Goal: Information Seeking & Learning: Learn about a topic

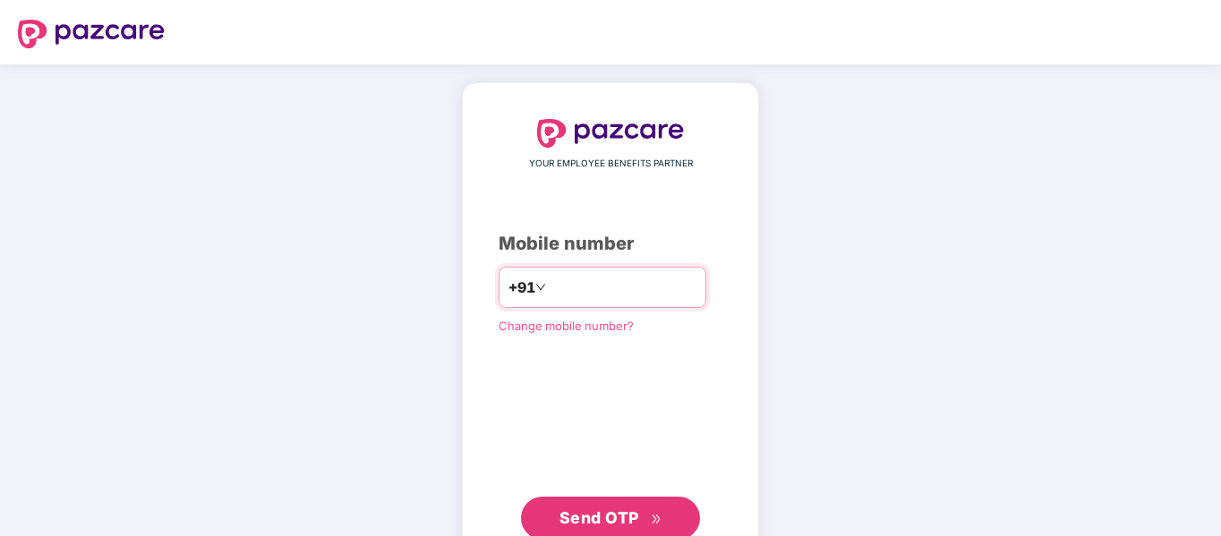
click at [550, 278] on input "number" at bounding box center [623, 287] width 147 height 29
type input "**********"
click at [588, 518] on span "Send OTP" at bounding box center [600, 518] width 80 height 19
click at [634, 288] on input "**********" at bounding box center [623, 287] width 147 height 29
drag, startPoint x: 634, startPoint y: 288, endPoint x: 524, endPoint y: 290, distance: 110.1
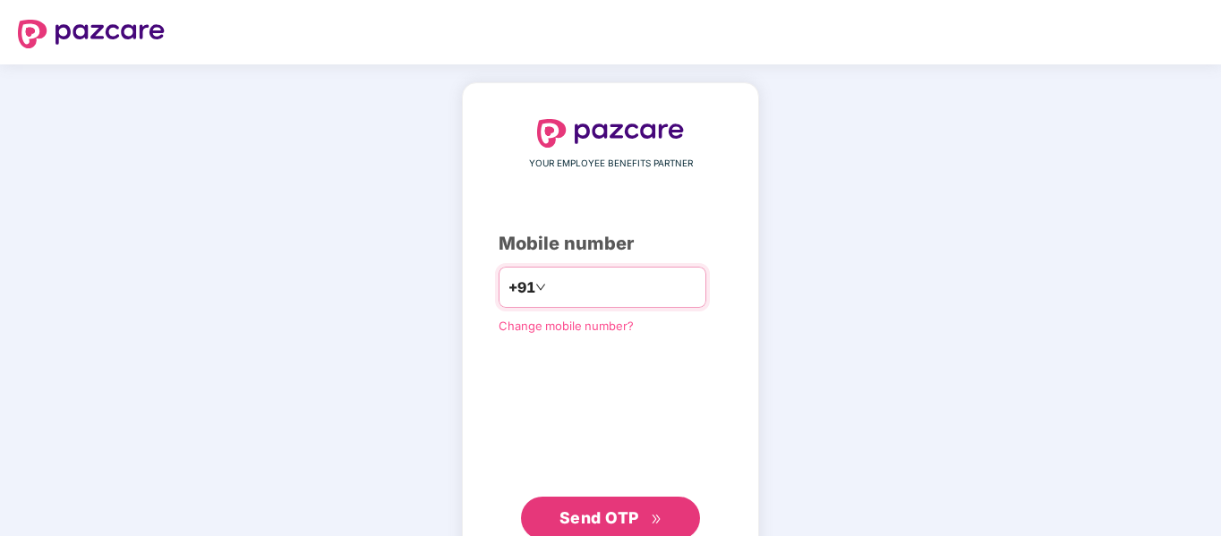
click at [524, 290] on div "**********" at bounding box center [603, 287] width 208 height 41
type input "**********"
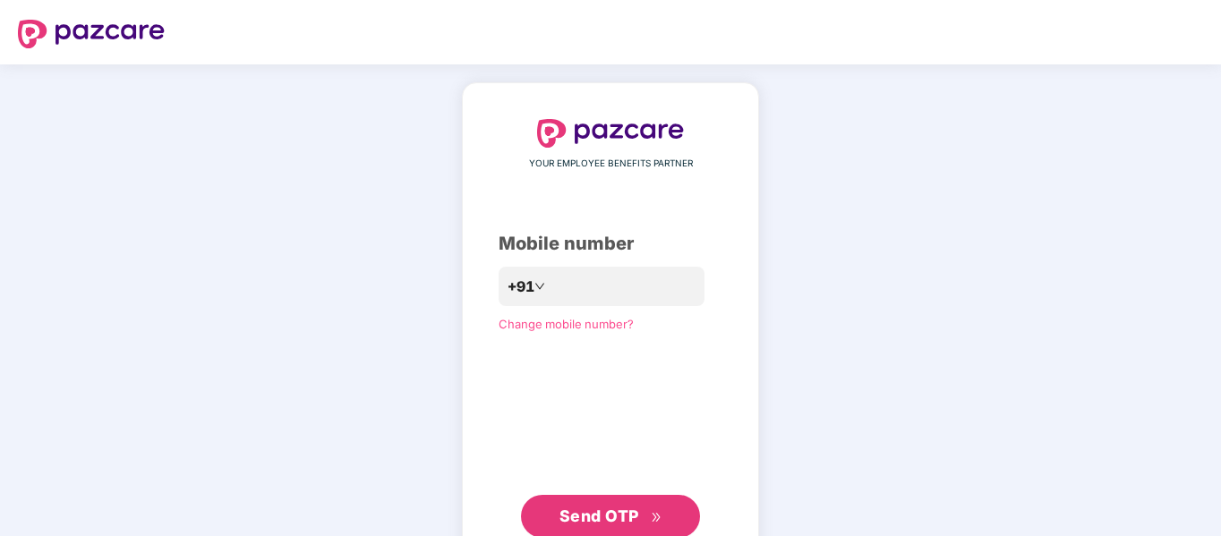
click at [593, 514] on span "Send OTP" at bounding box center [600, 516] width 80 height 19
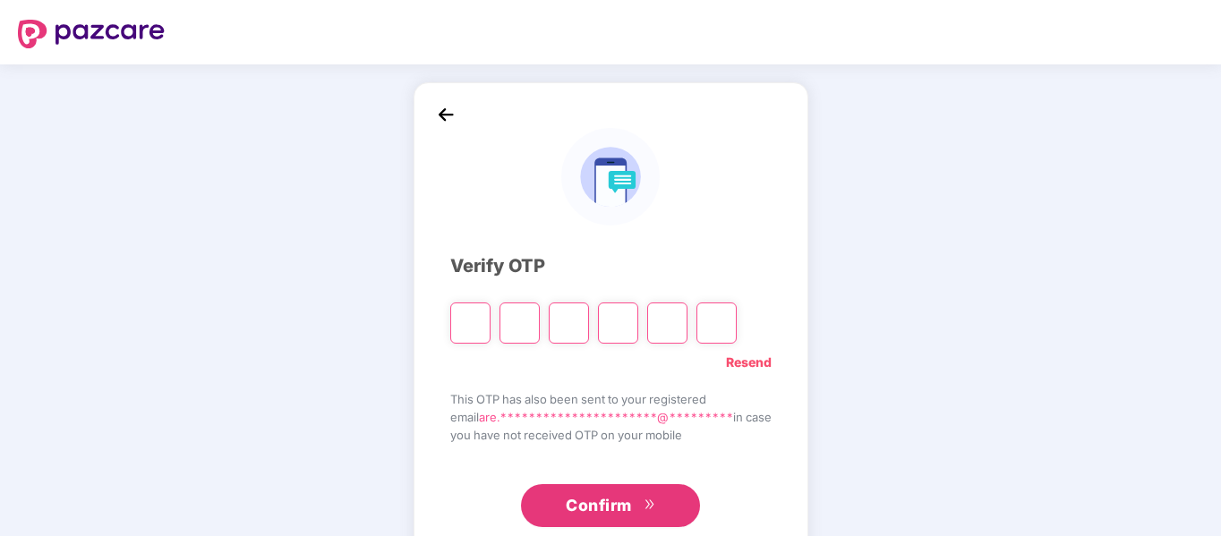
type input "*"
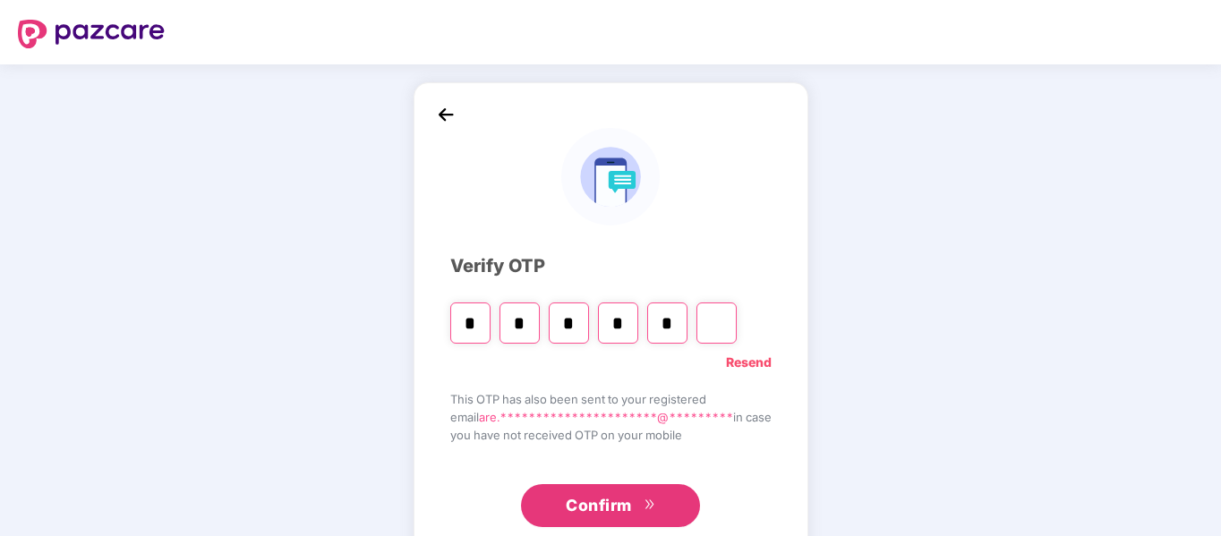
type input "*"
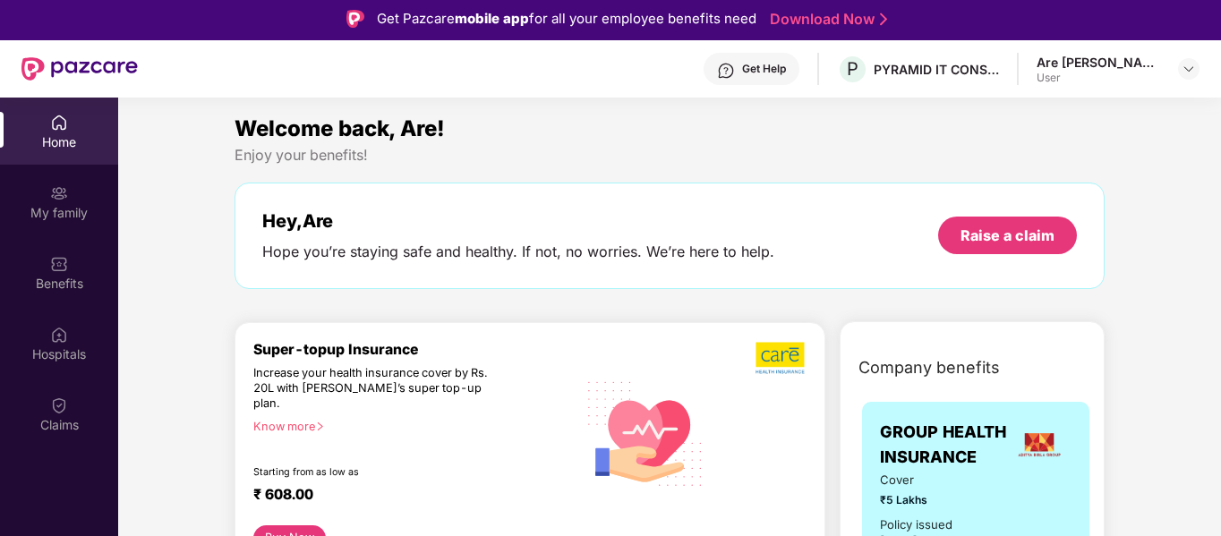
scroll to position [4, 0]
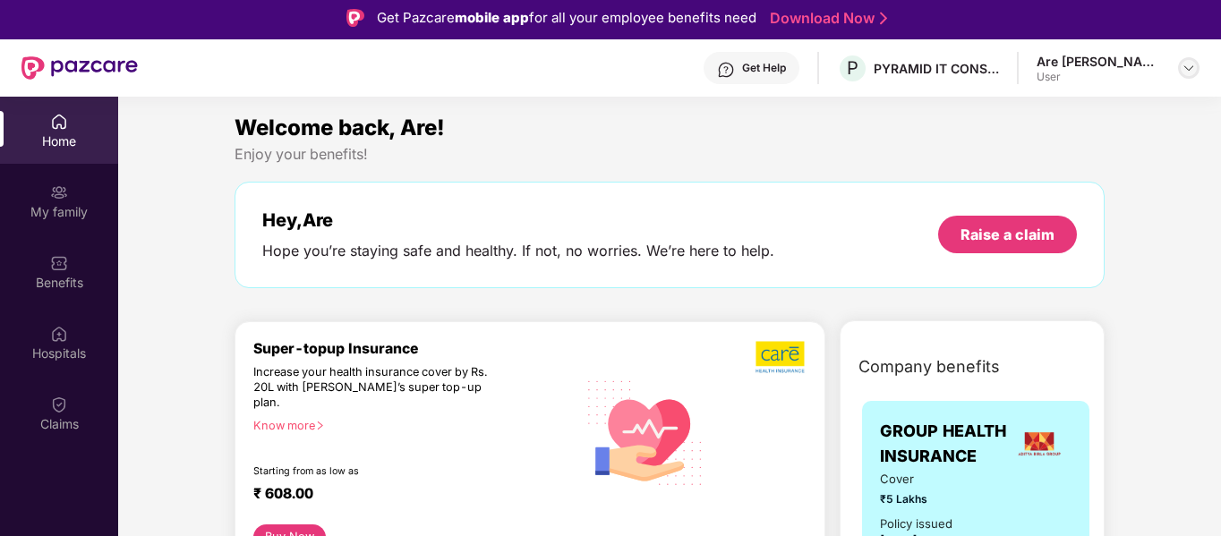
click at [1188, 64] on img at bounding box center [1189, 68] width 14 height 14
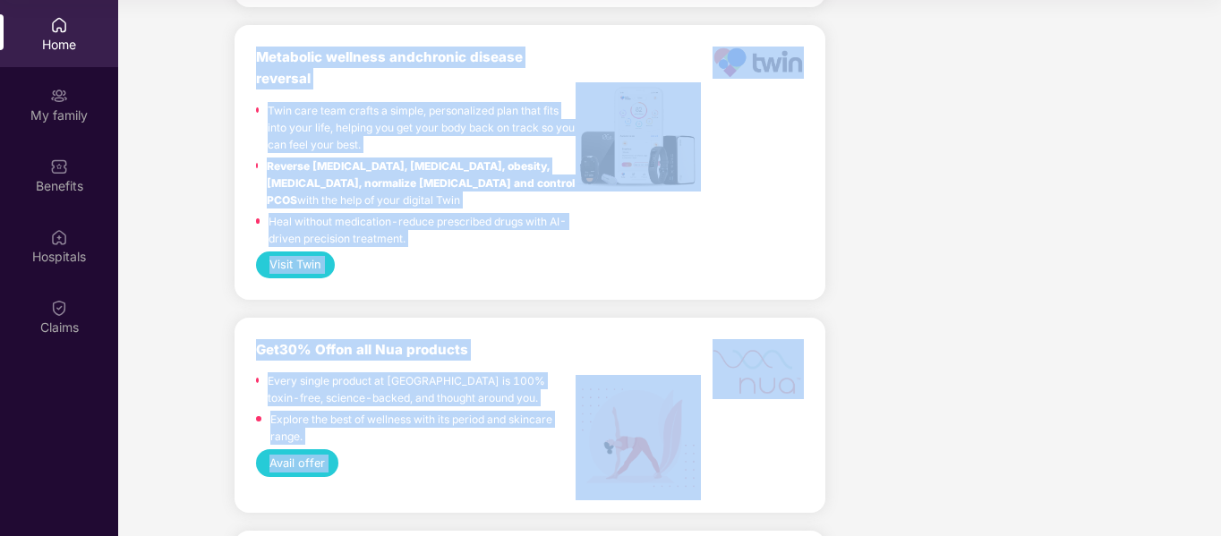
scroll to position [3577, 0]
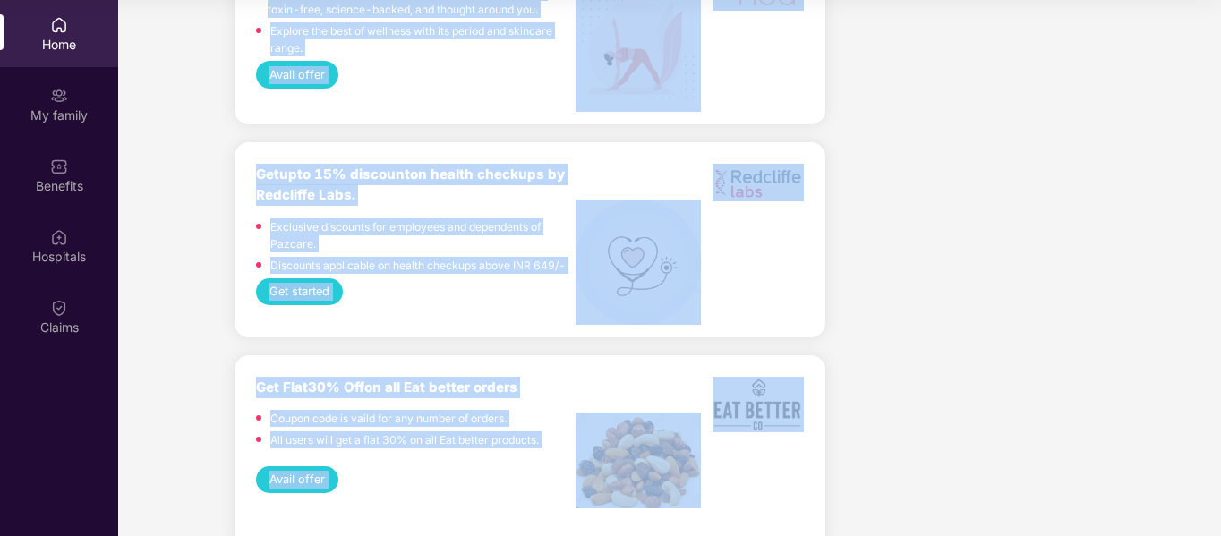
drag, startPoint x: 1212, startPoint y: 126, endPoint x: 1222, endPoint y: 577, distance: 451.4
click at [1220, 436] on html "Get Pazcare mobile app for all your employee benefits need Download Now Get Hel…" at bounding box center [610, 168] width 1221 height 536
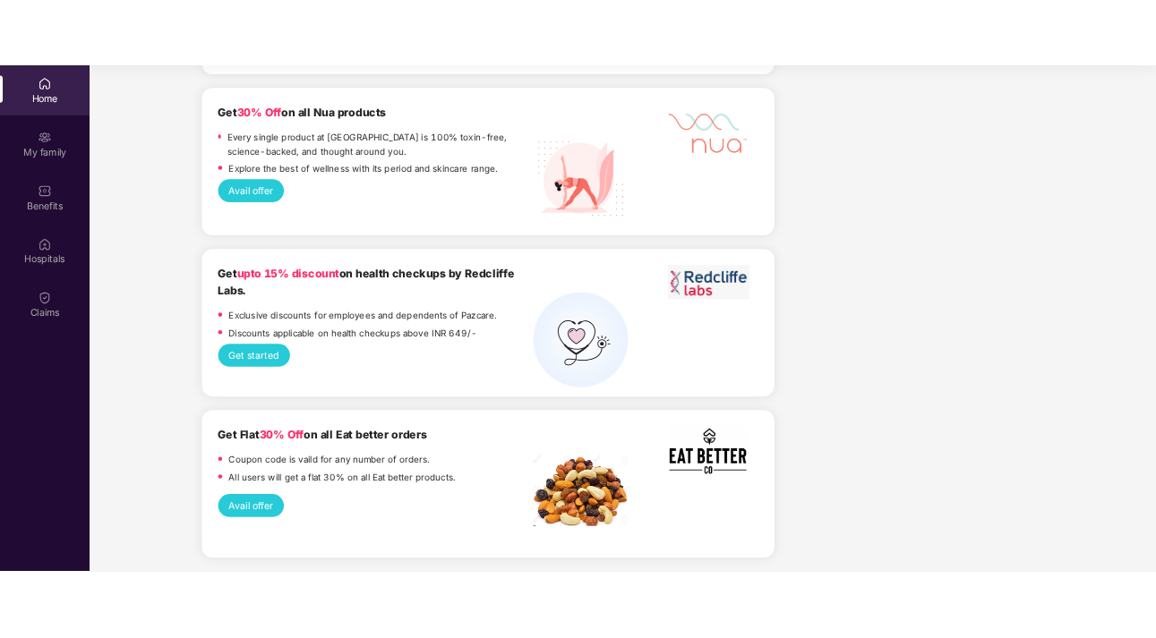
scroll to position [3341, 0]
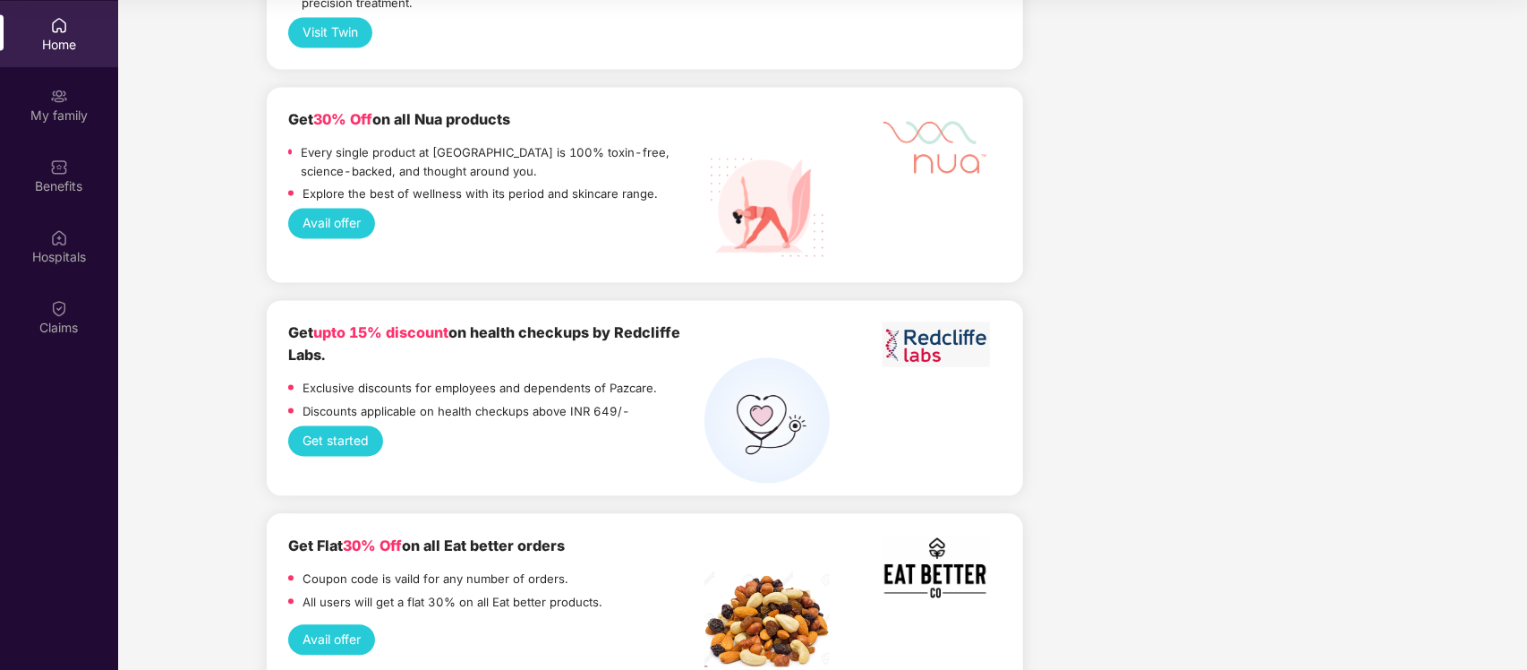
drag, startPoint x: 1177, startPoint y: 2, endPoint x: 1083, endPoint y: 101, distance: 136.8
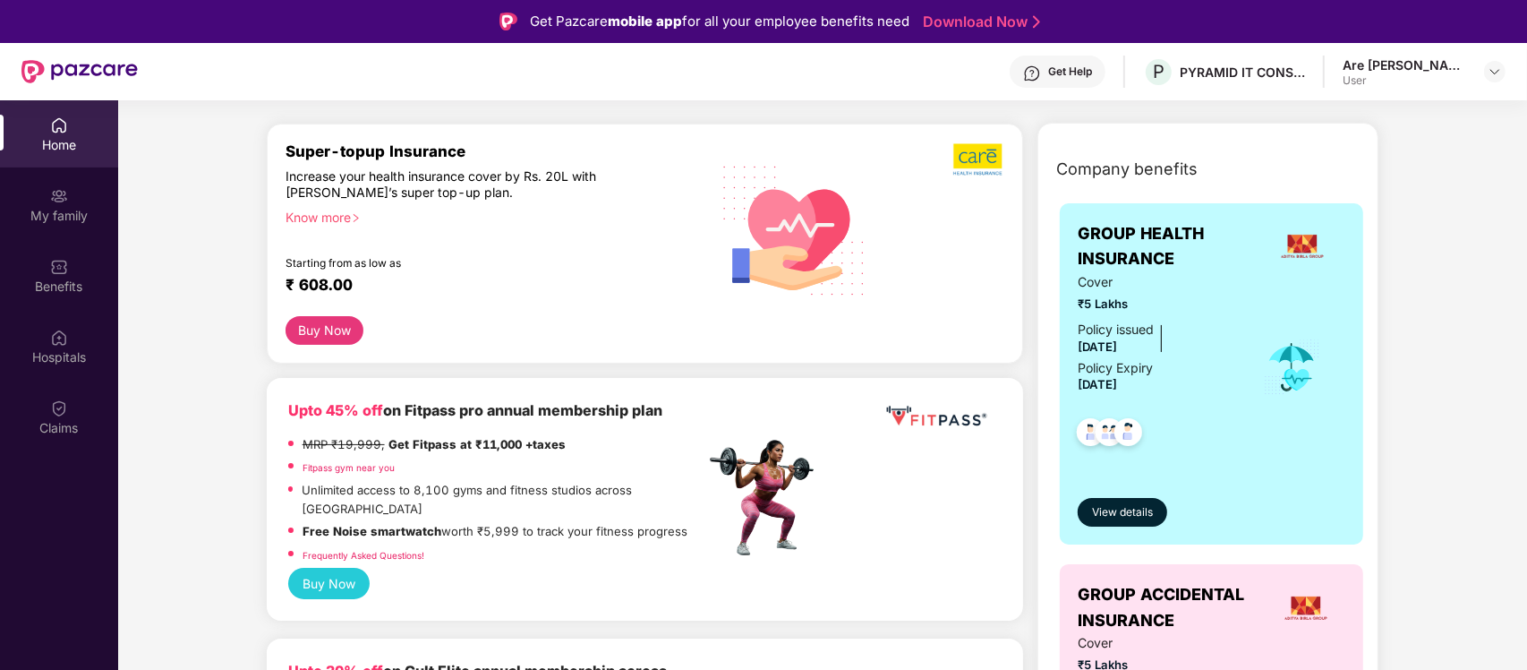
scroll to position [207, 0]
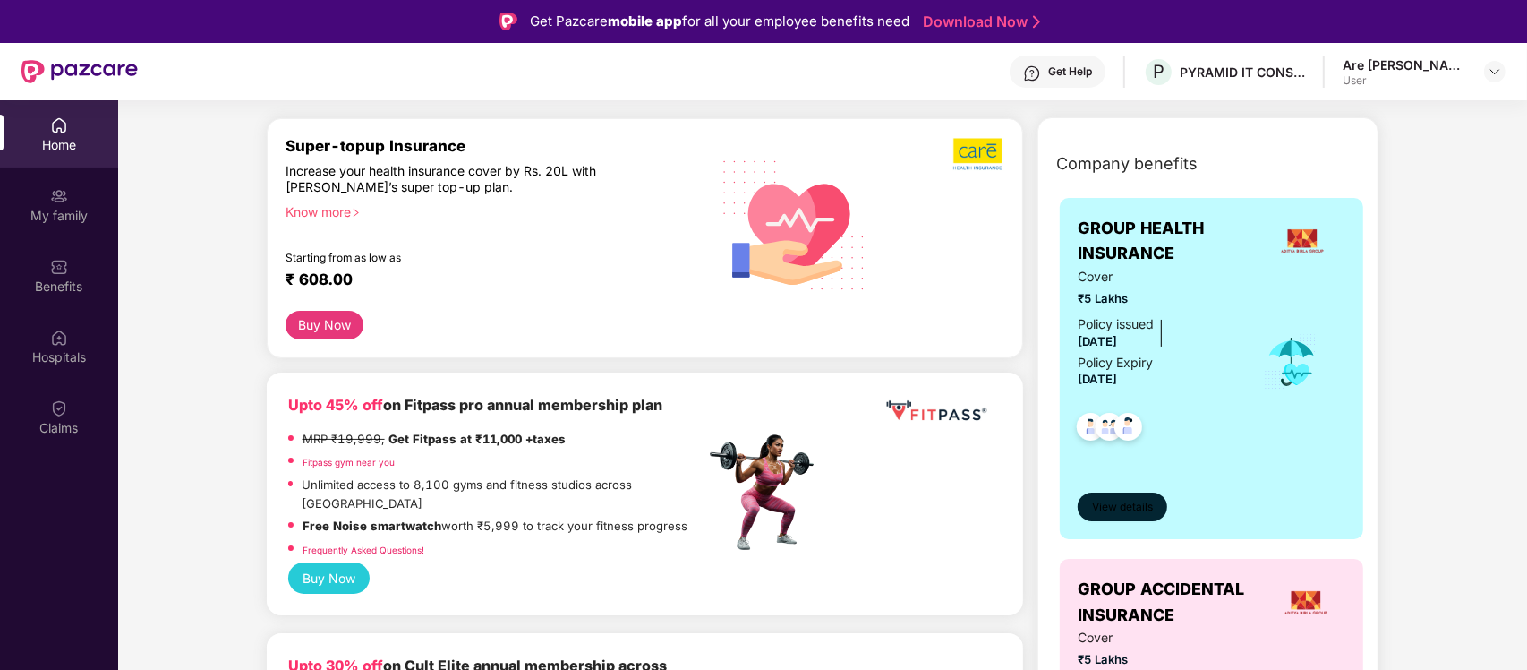
click at [1113, 513] on span "View details" at bounding box center [1122, 507] width 61 height 17
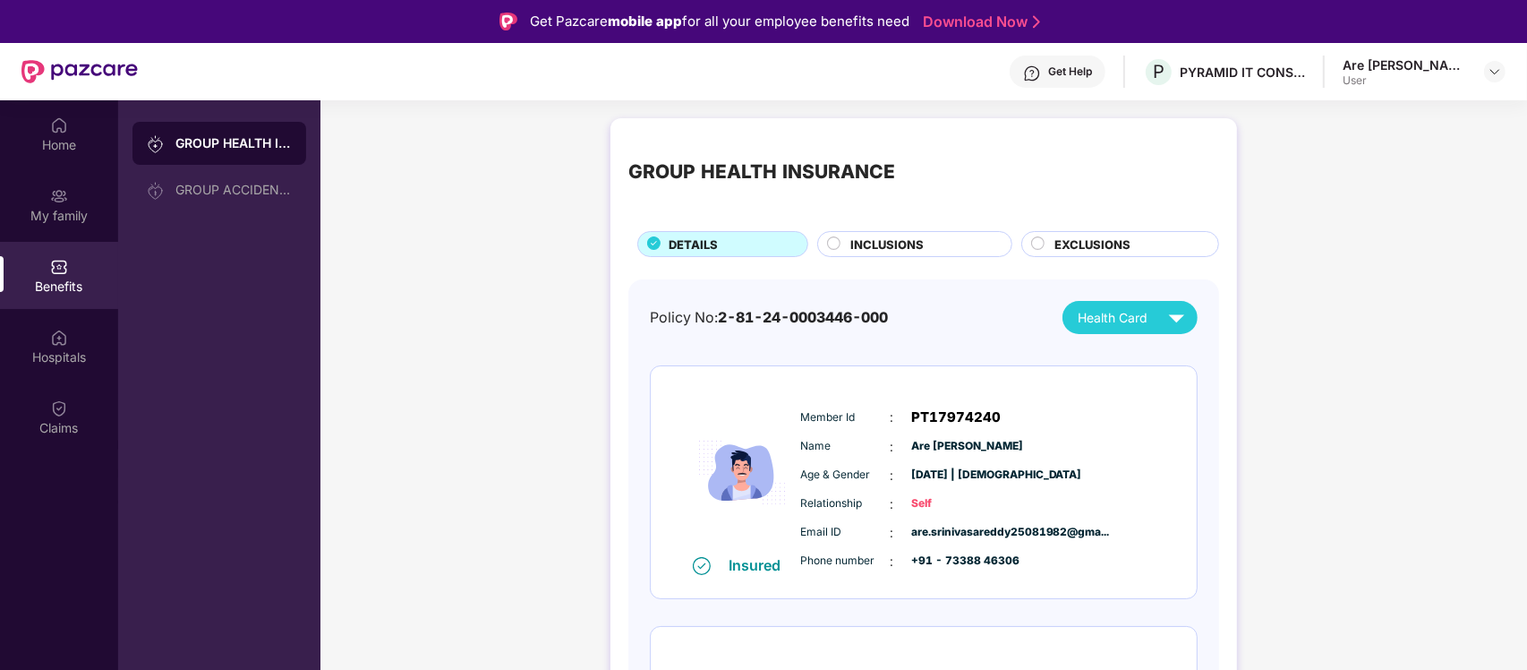
click at [914, 251] on span "INCLUSIONS" at bounding box center [887, 244] width 73 height 18
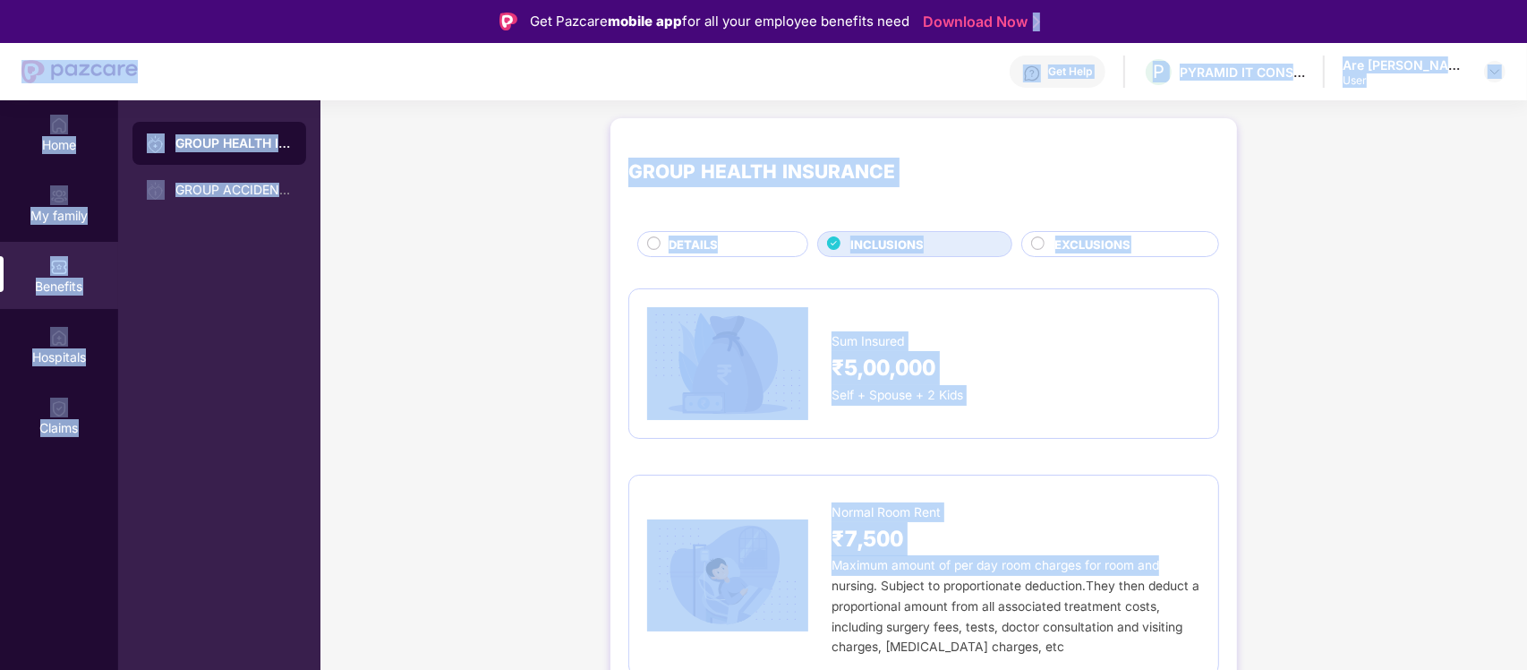
drag, startPoint x: 1437, startPoint y: 458, endPoint x: 1483, endPoint y: -40, distance: 500.8
click at [1220, 0] on html "Get Pazcare mobile app for all your employee benefits need Download Now Get Hel…" at bounding box center [763, 335] width 1527 height 670
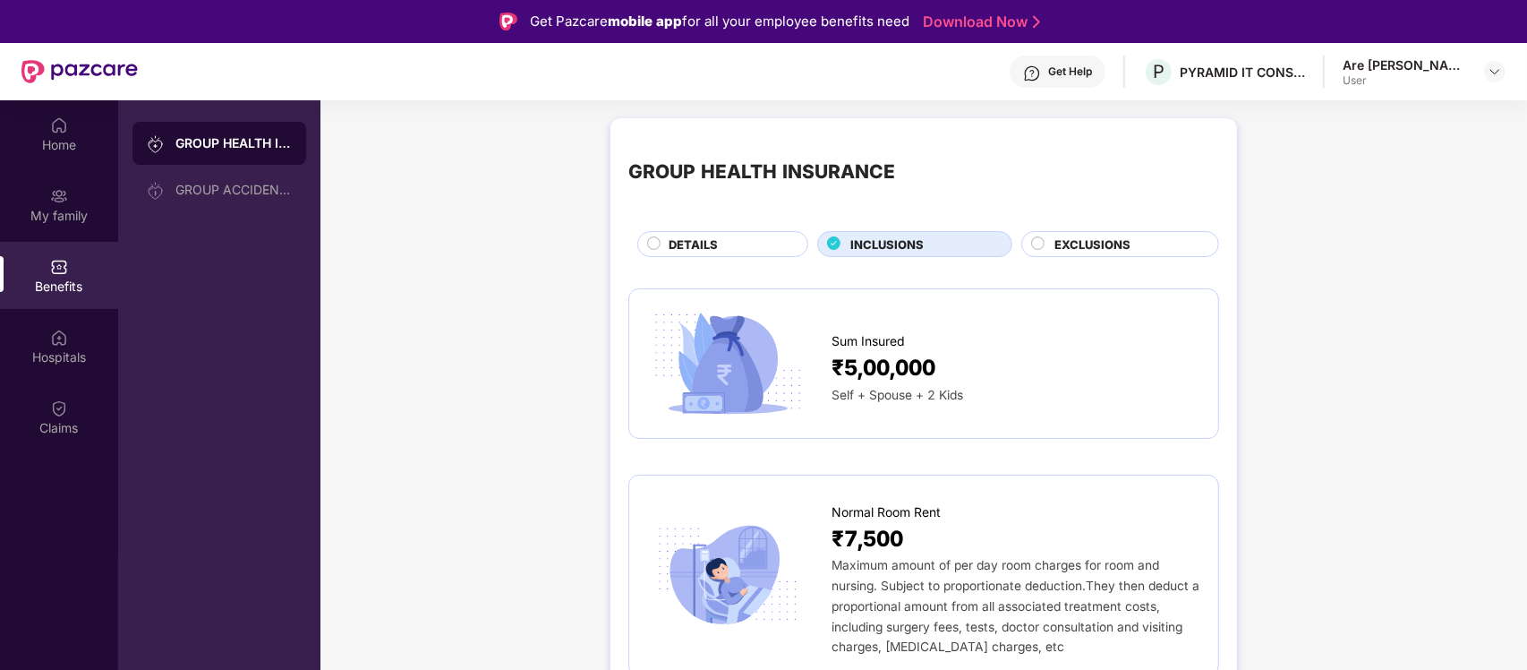
click at [1057, 251] on span "EXCLUSIONS" at bounding box center [1094, 244] width 76 height 18
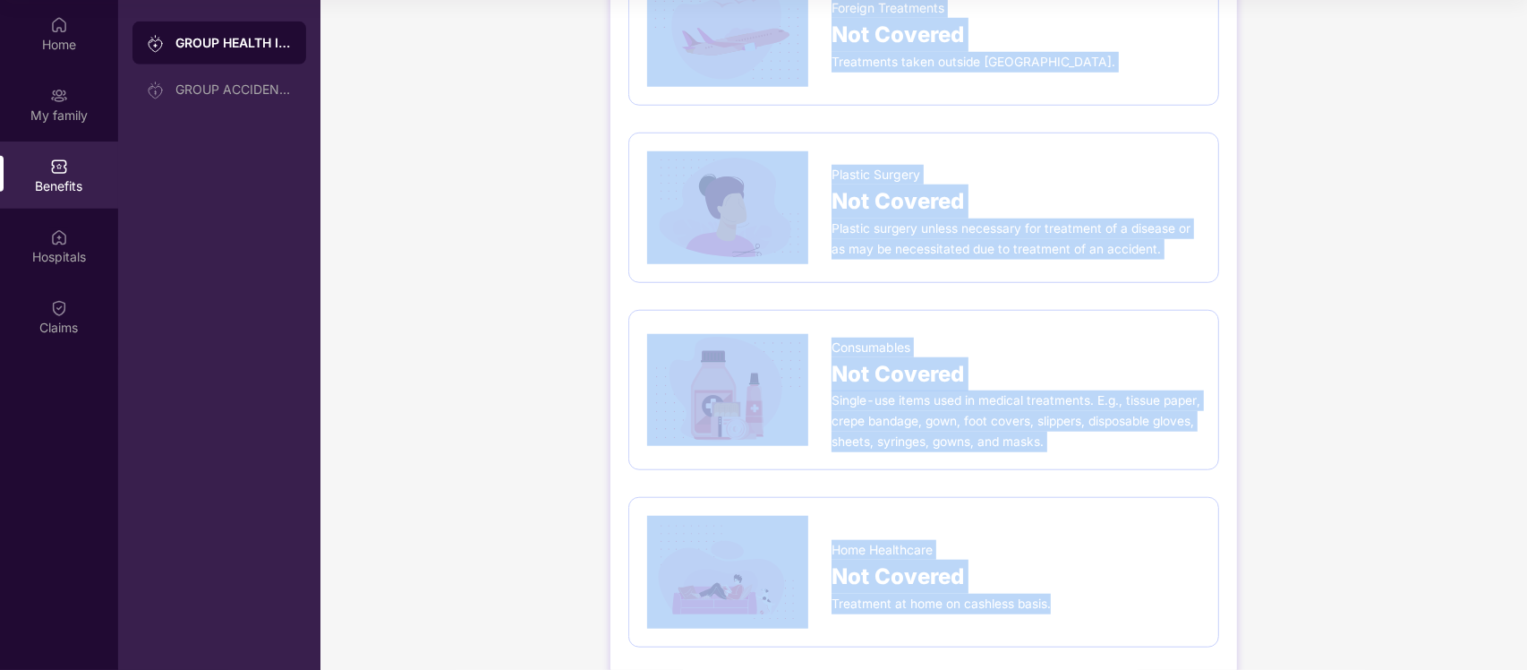
scroll to position [1345, 0]
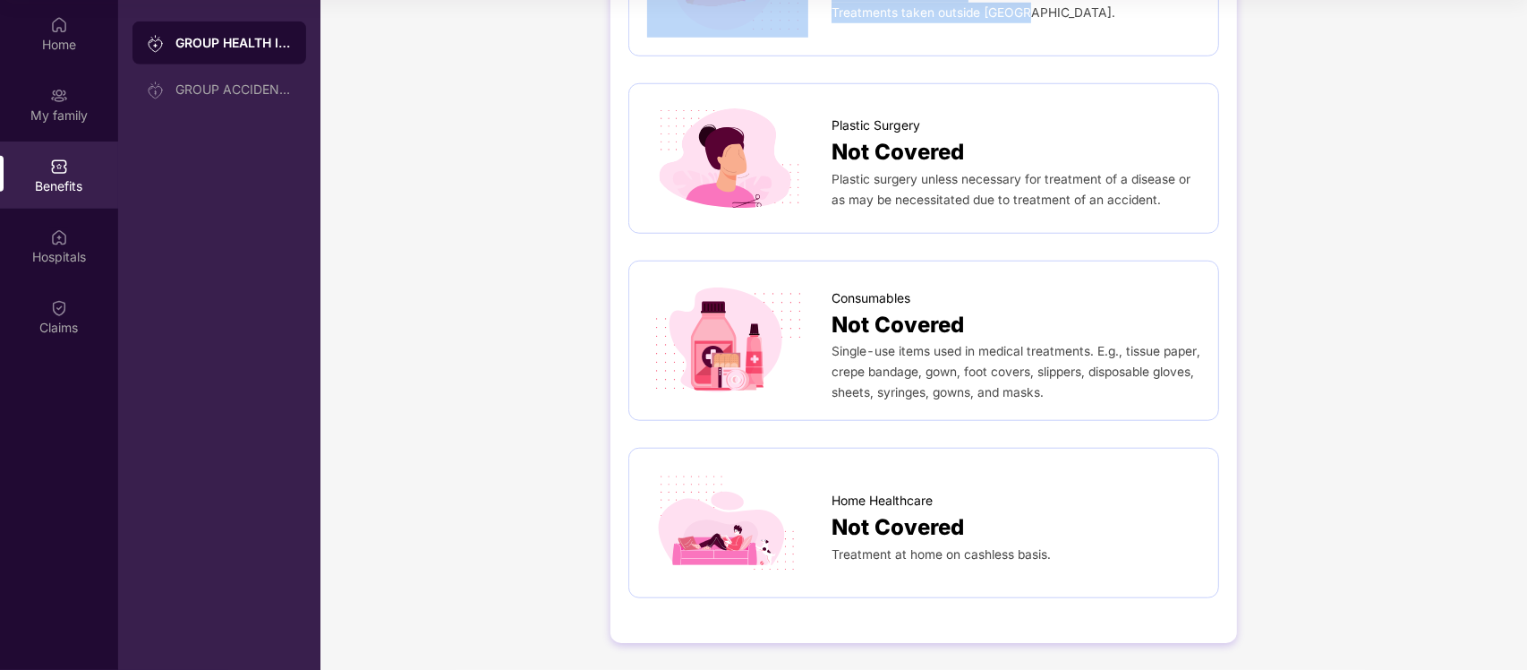
drag, startPoint x: 1426, startPoint y: 367, endPoint x: 1433, endPoint y: 52, distance: 315.2
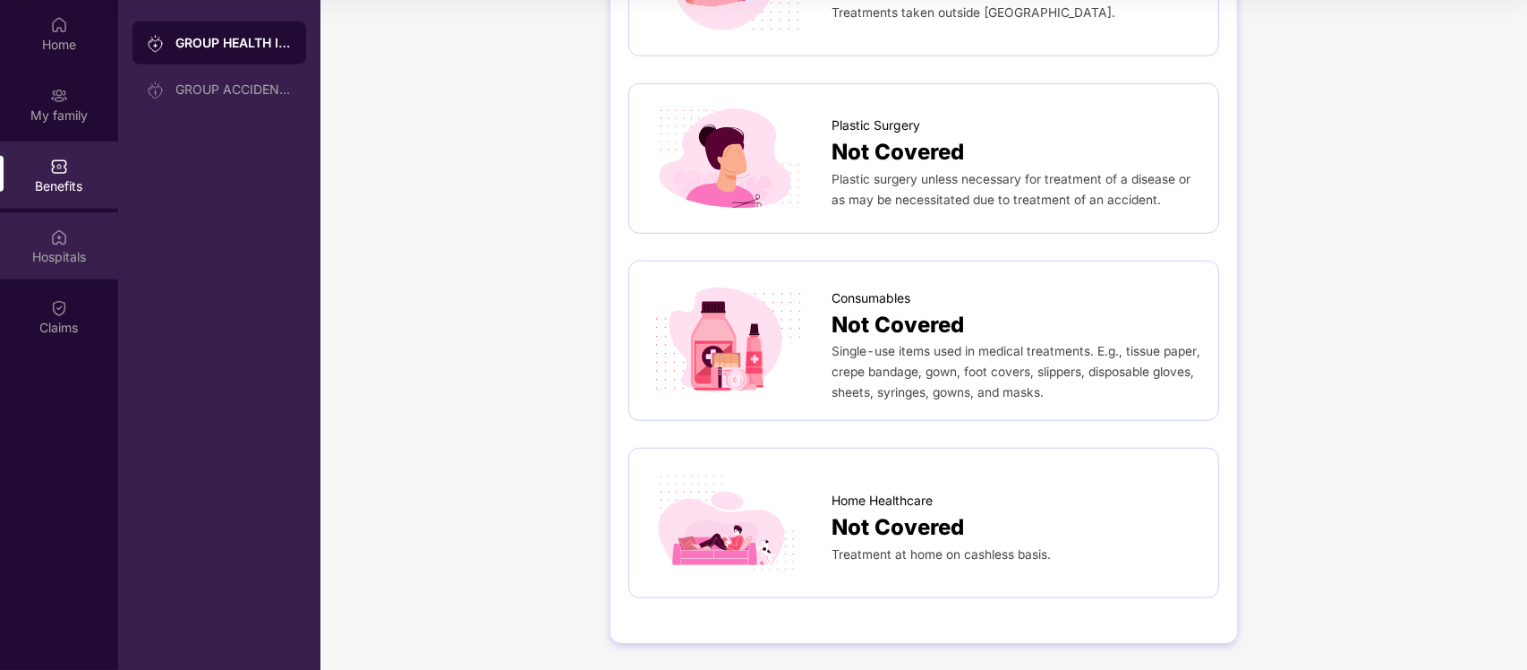
click at [63, 248] on div "Hospitals" at bounding box center [59, 256] width 118 height 18
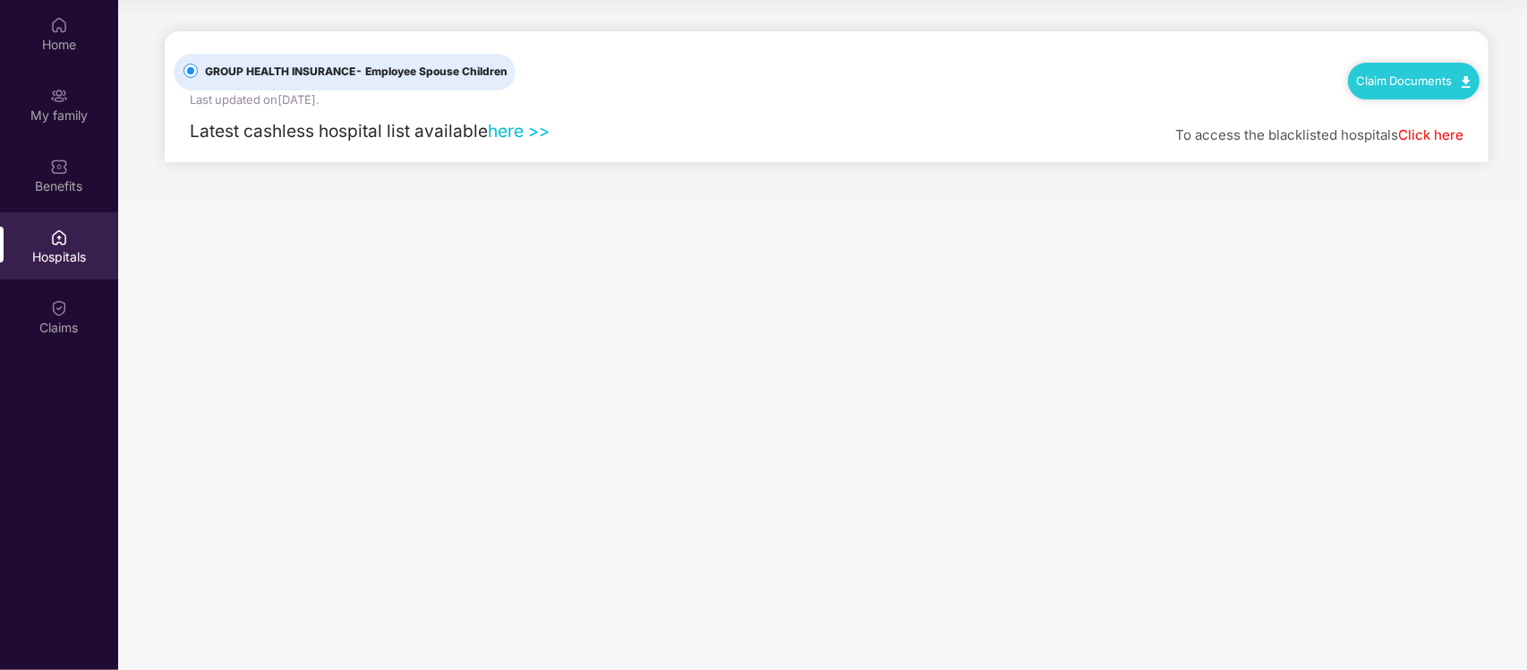
click at [518, 136] on link "here >>" at bounding box center [519, 130] width 62 height 21
click at [51, 38] on div "Home" at bounding box center [59, 45] width 118 height 18
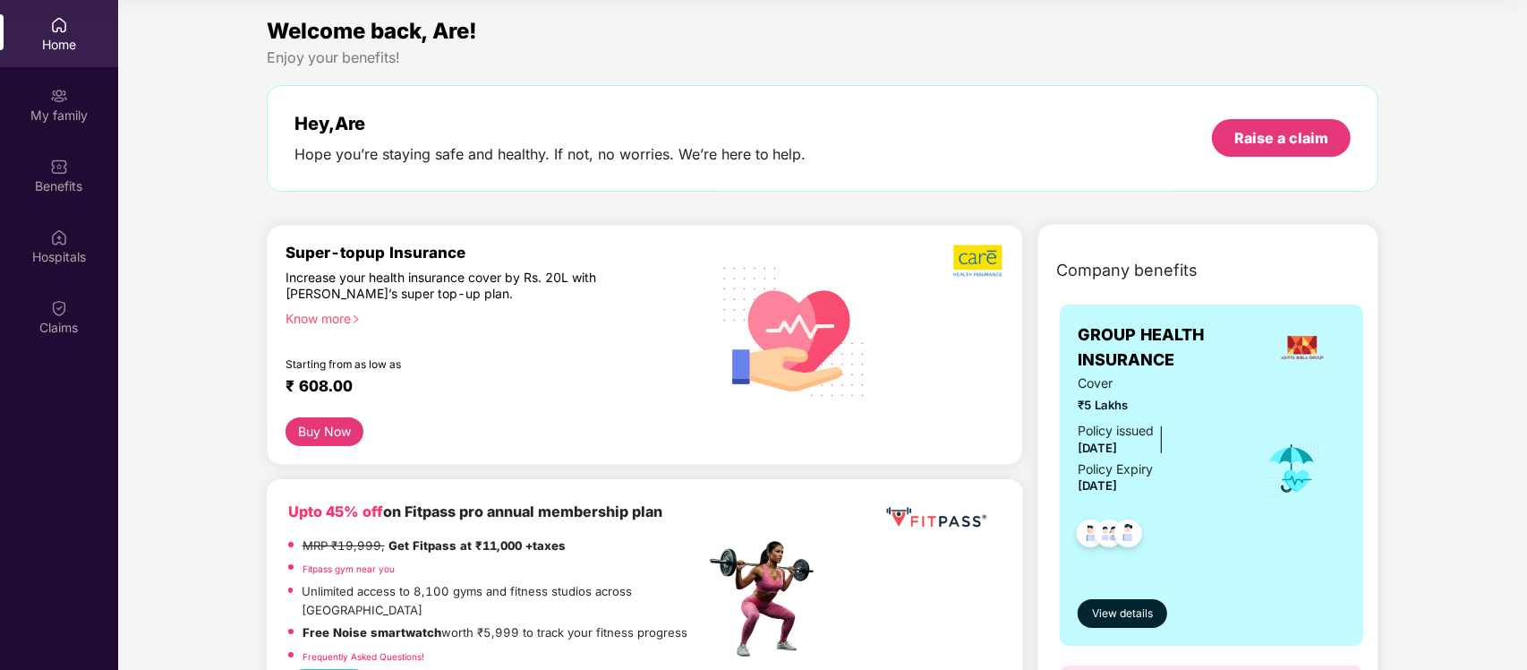
click at [329, 431] on button "Buy Now" at bounding box center [325, 431] width 78 height 29
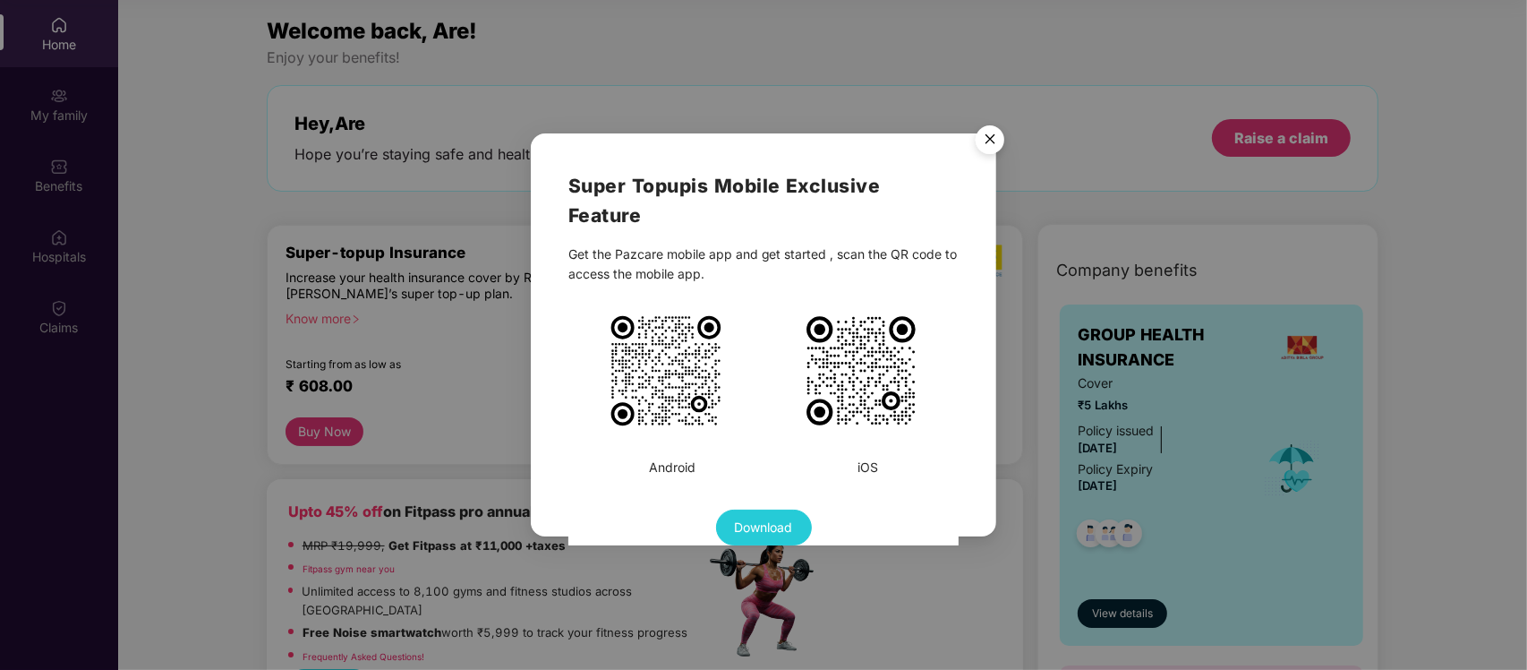
click at [991, 132] on img "Close" at bounding box center [990, 142] width 50 height 50
